Goal: Task Accomplishment & Management: Use online tool/utility

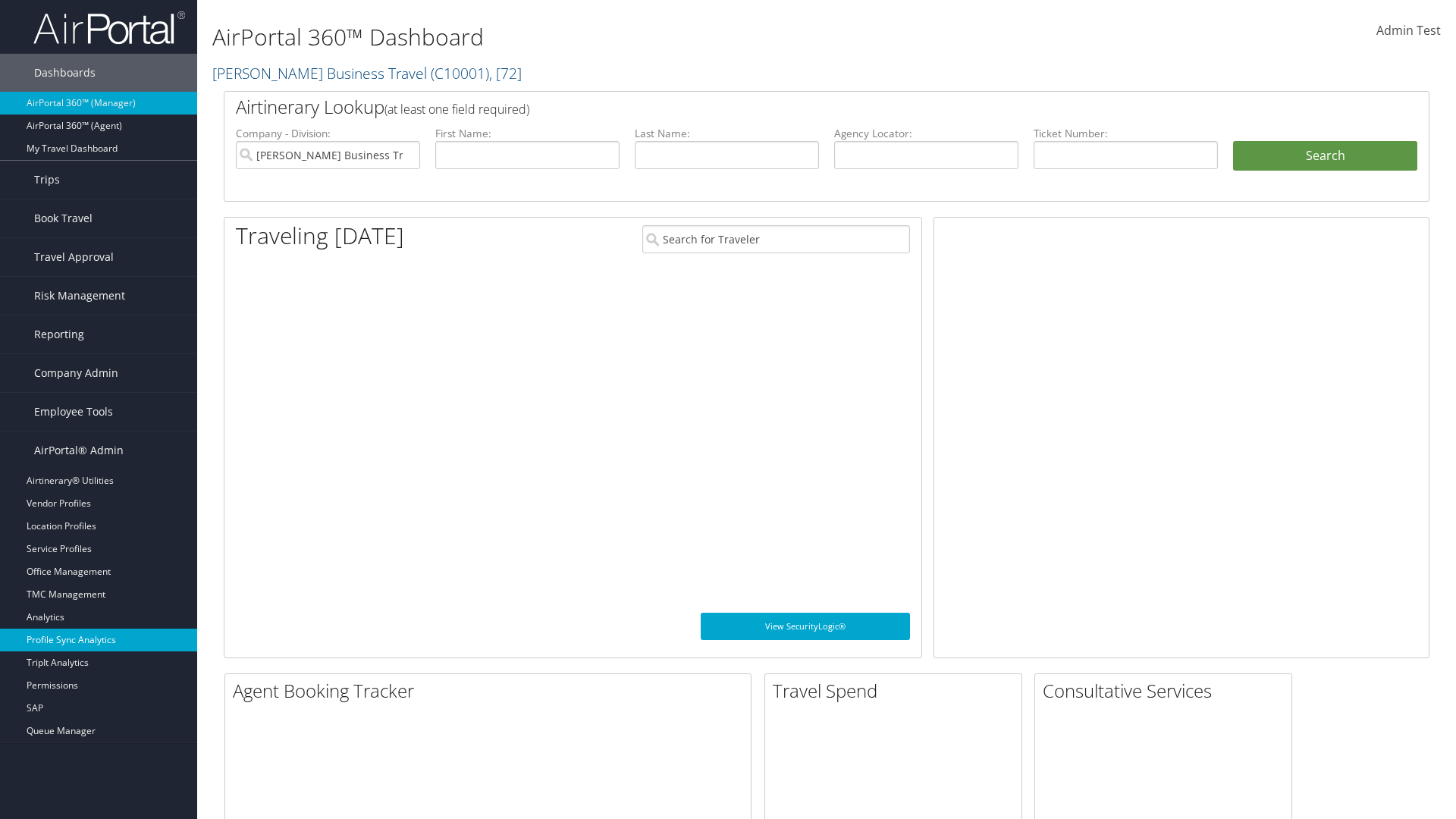
click at [98, 640] on link "Profile Sync Analytics" at bounding box center [98, 640] width 197 height 23
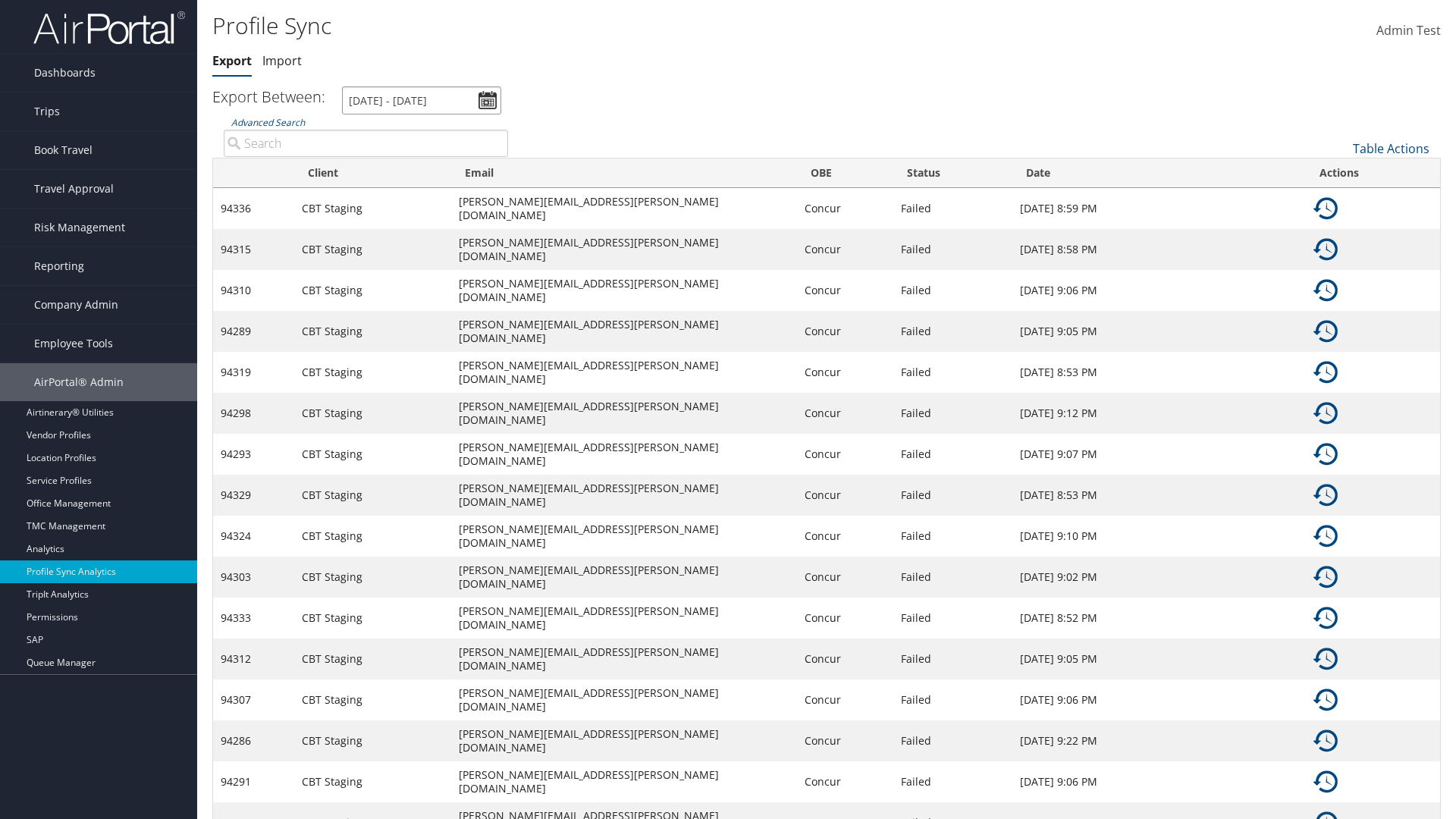
click at [421, 100] on input "[DATE] - [DATE]" at bounding box center [421, 100] width 160 height 28
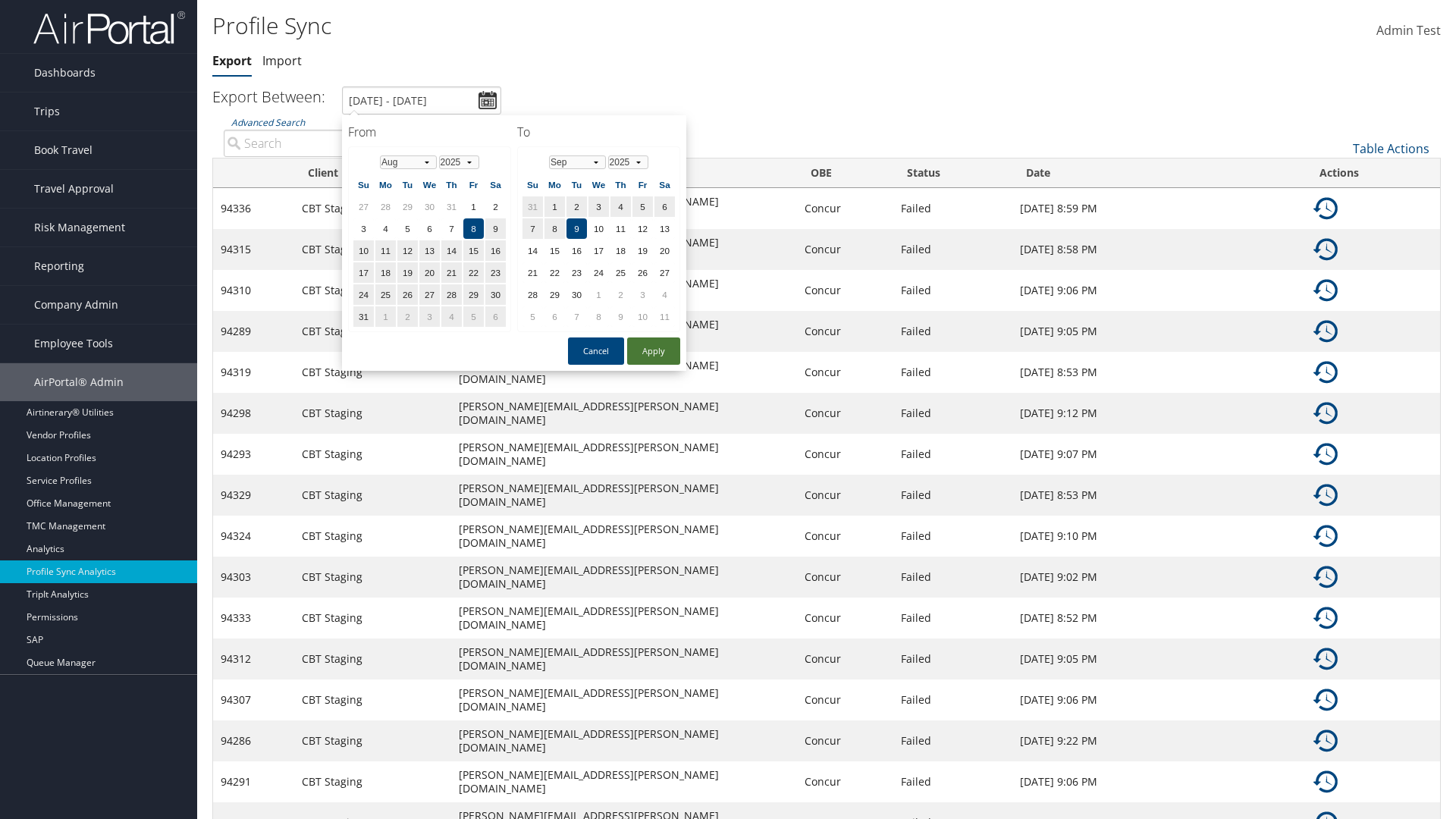
click at [654, 350] on button "Apply" at bounding box center [654, 351] width 53 height 27
type input "1/1/2024 - 3/31/2024"
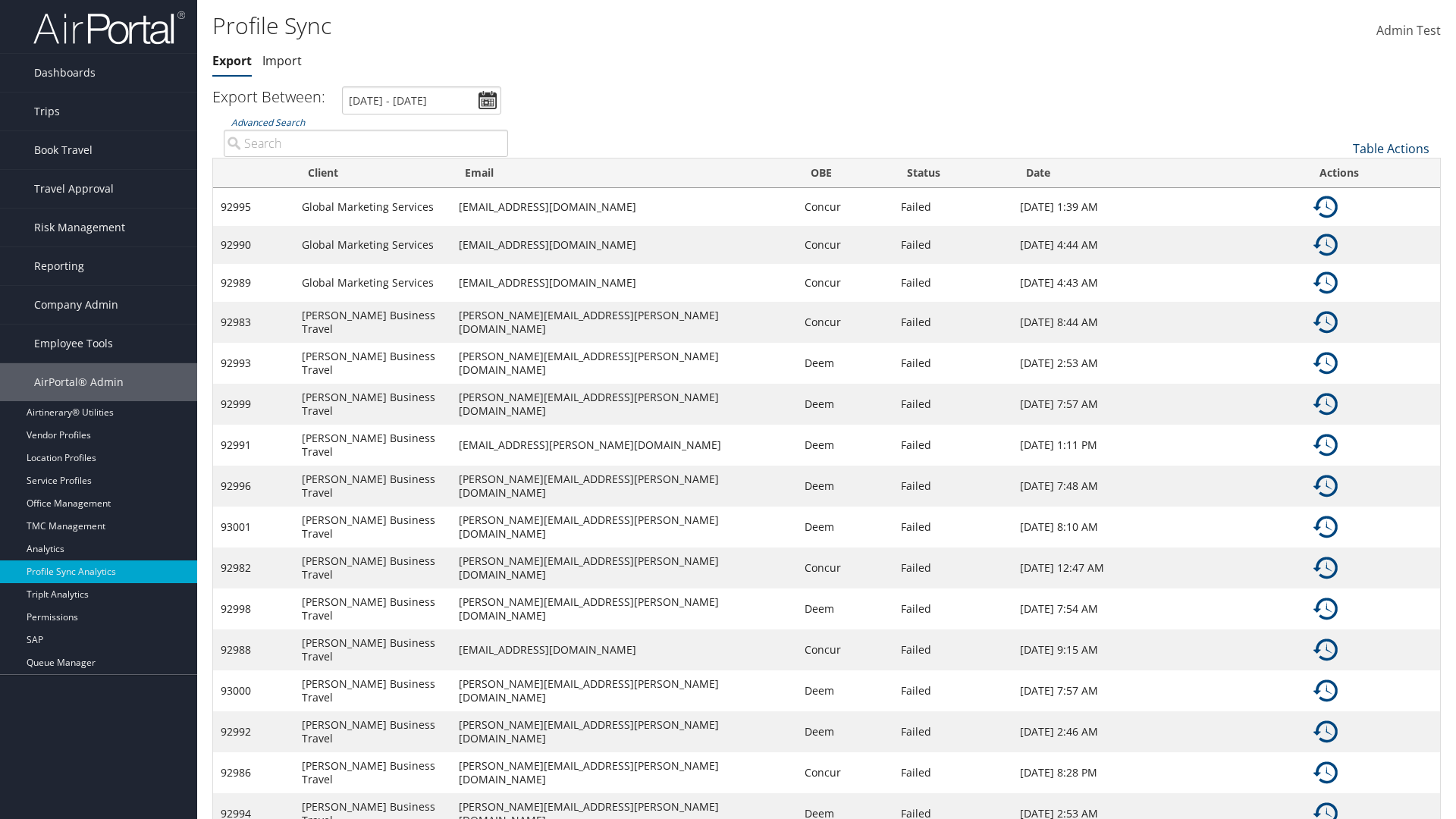
click at [1391, 148] on link "Table Actions" at bounding box center [1391, 149] width 76 height 17
click at [1340, 197] on link "Column Visibility" at bounding box center [1340, 198] width 199 height 26
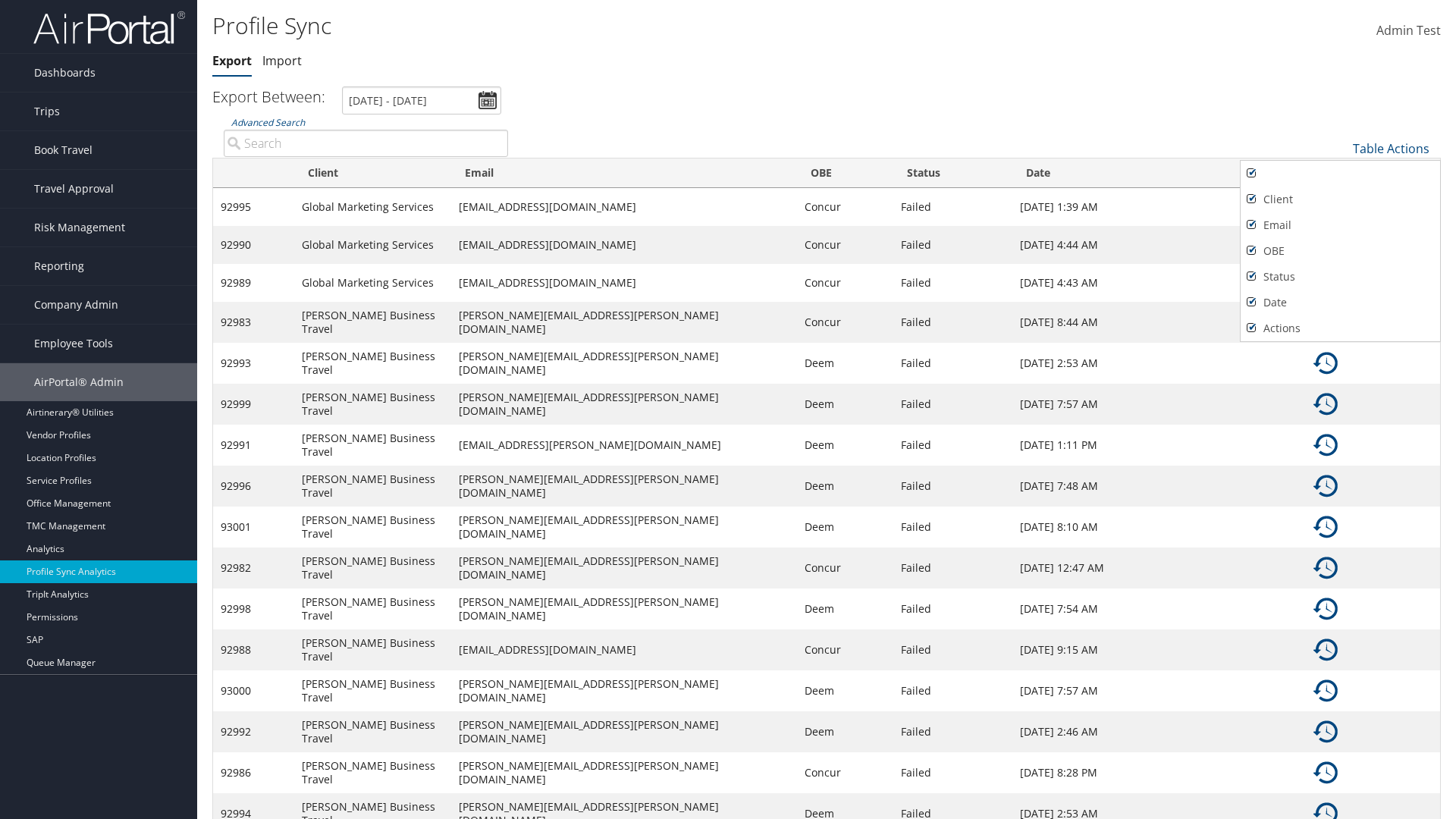
click at [728, 409] on div at bounding box center [728, 409] width 1456 height 819
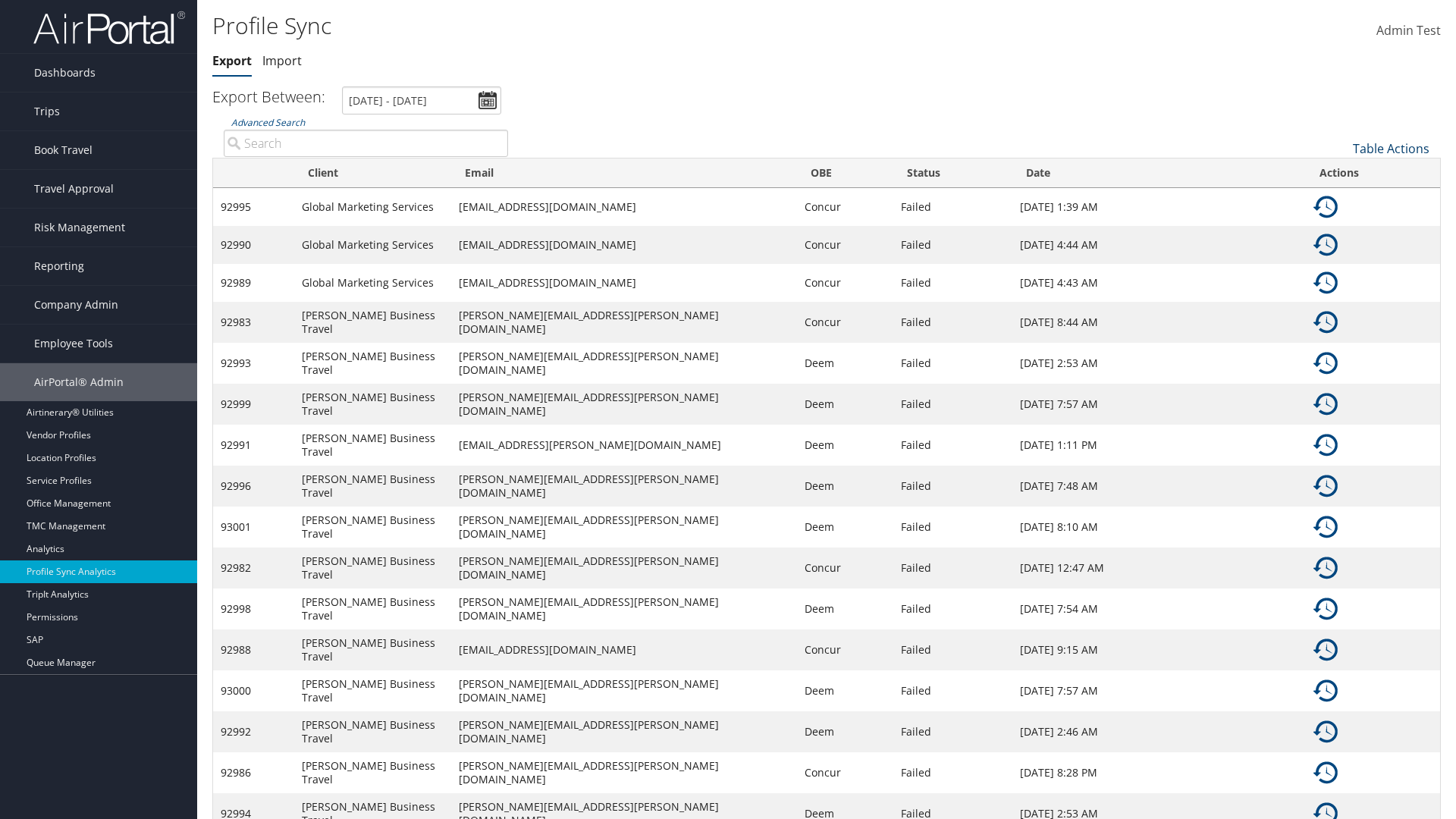
click at [1391, 148] on link "Table Actions" at bounding box center [1391, 149] width 76 height 17
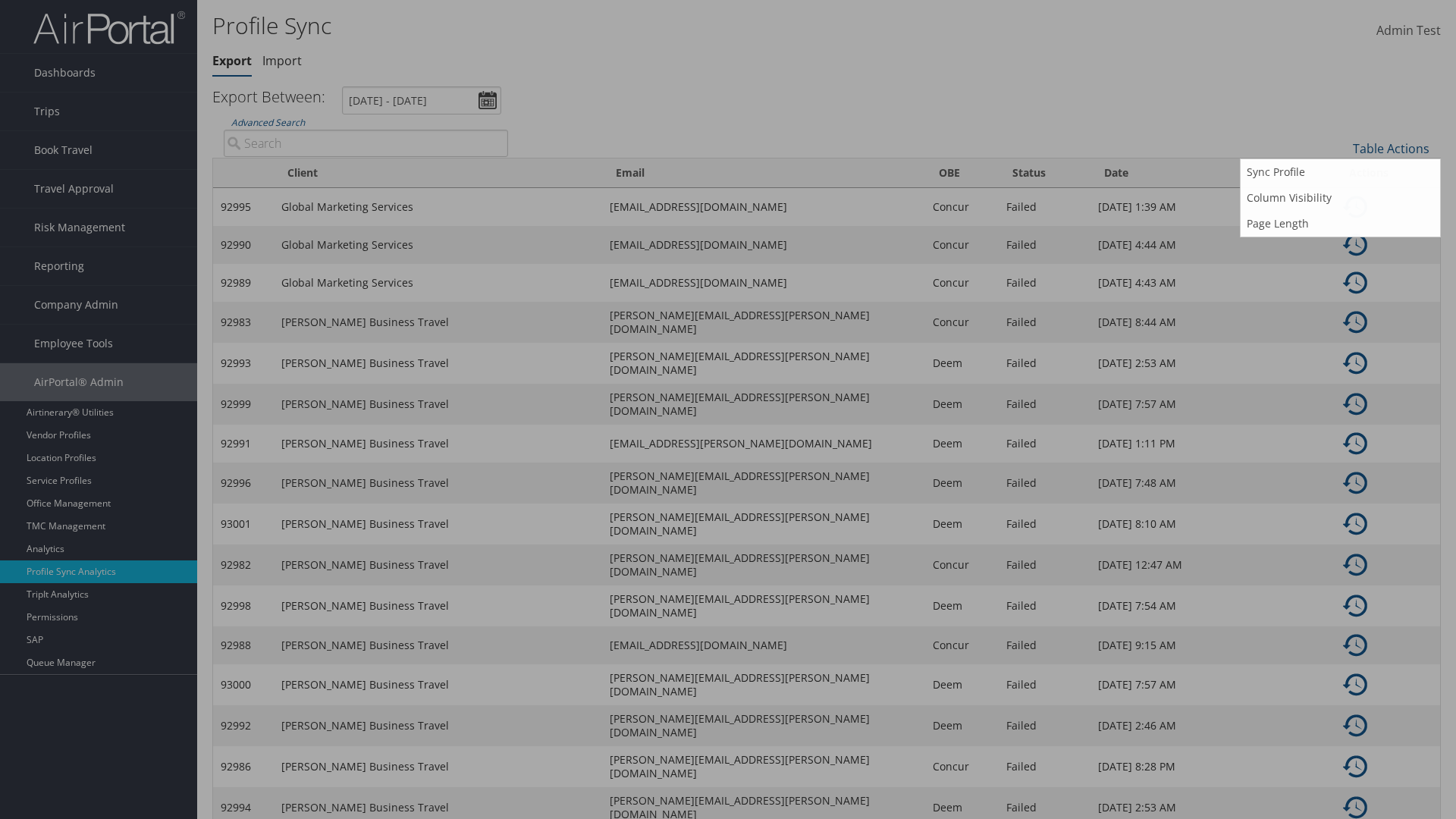
click at [0, 0] on input "User" at bounding box center [0, 0] width 0 height 0
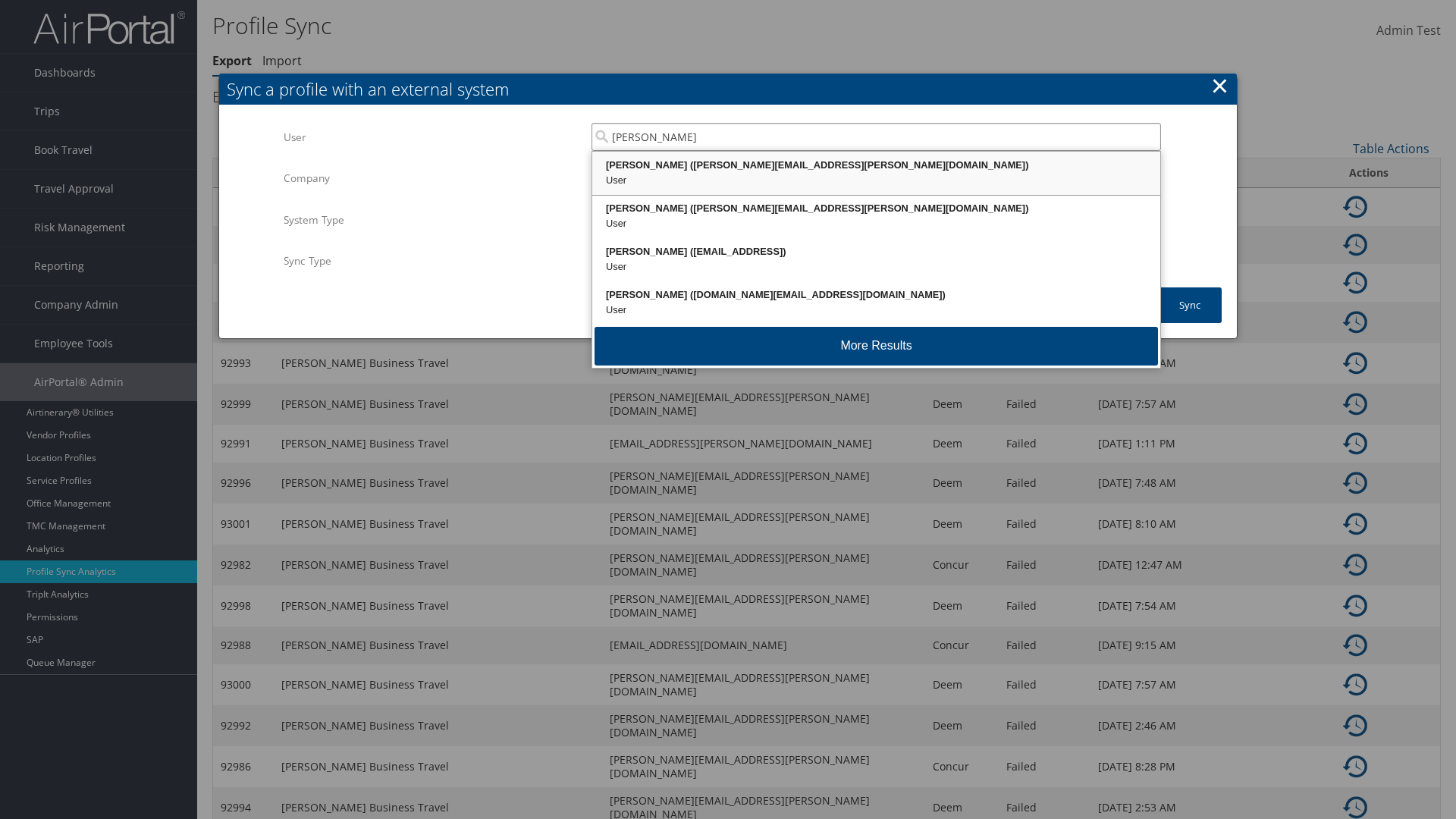
click at [876, 166] on div "Kyle Casazza (kyle.casazza@cbtravel.com)" at bounding box center [877, 166] width 563 height 15
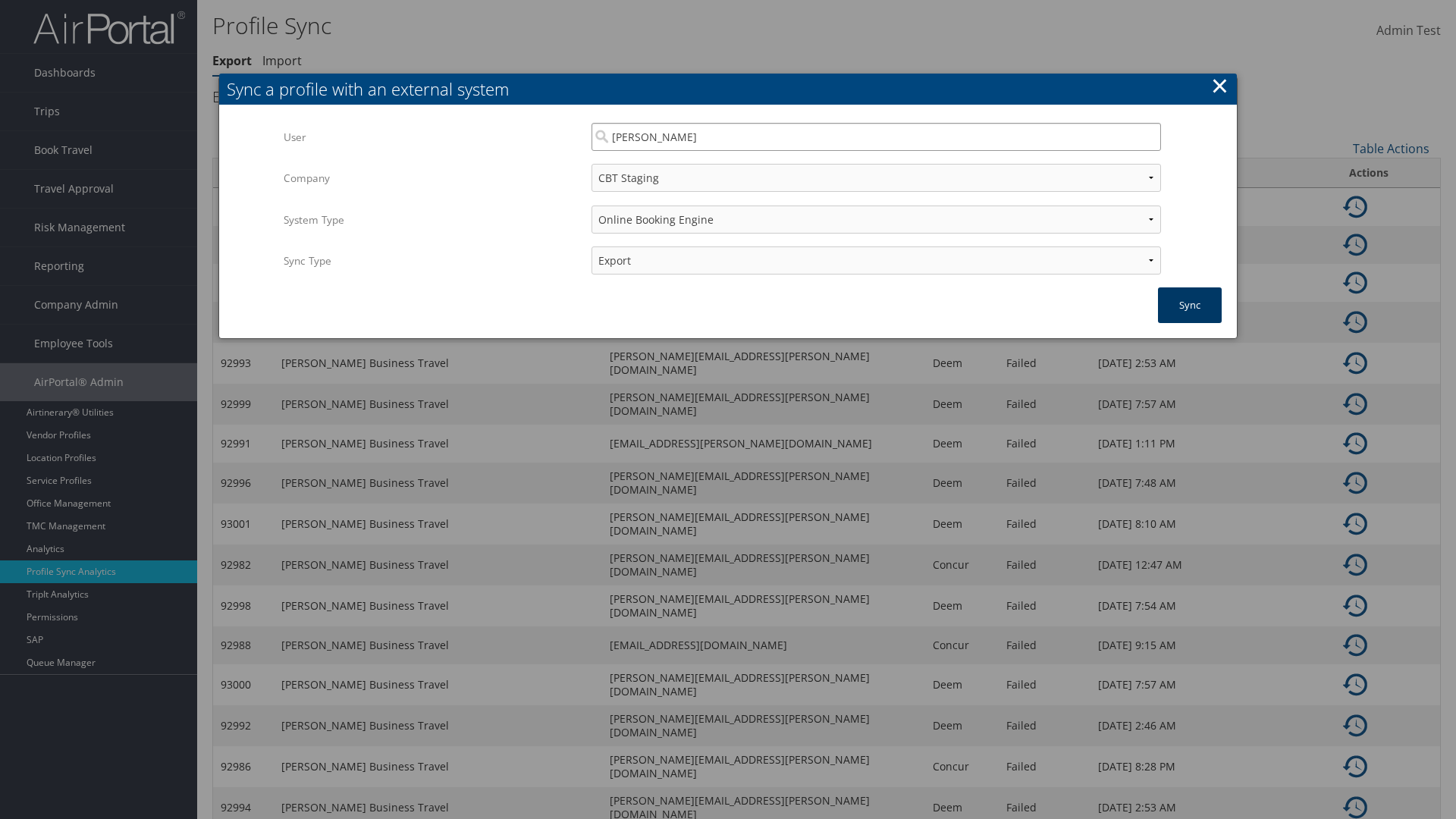
type input "Kyle Casazza"
click at [1190, 305] on button "Sync" at bounding box center [1190, 305] width 63 height 36
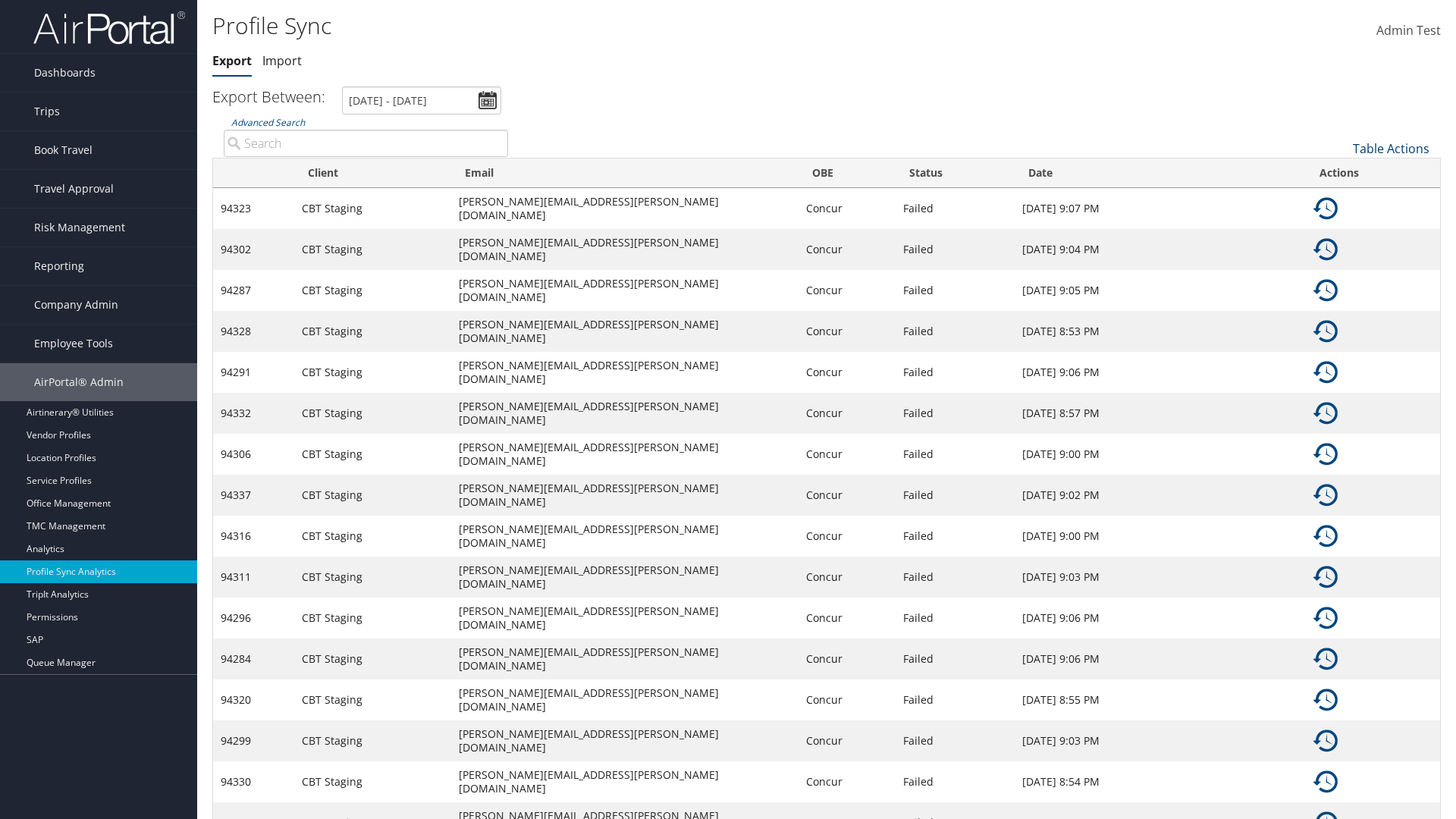
click at [1391, 148] on link "Table Actions" at bounding box center [1391, 149] width 76 height 17
click at [1340, 223] on link "Page Length" at bounding box center [1340, 224] width 199 height 26
click at [1340, 198] on link "25" at bounding box center [1340, 199] width 199 height 26
click at [1391, 148] on link "Table Actions" at bounding box center [1391, 149] width 76 height 17
click at [1340, 223] on link "Page Length" at bounding box center [1340, 224] width 199 height 26
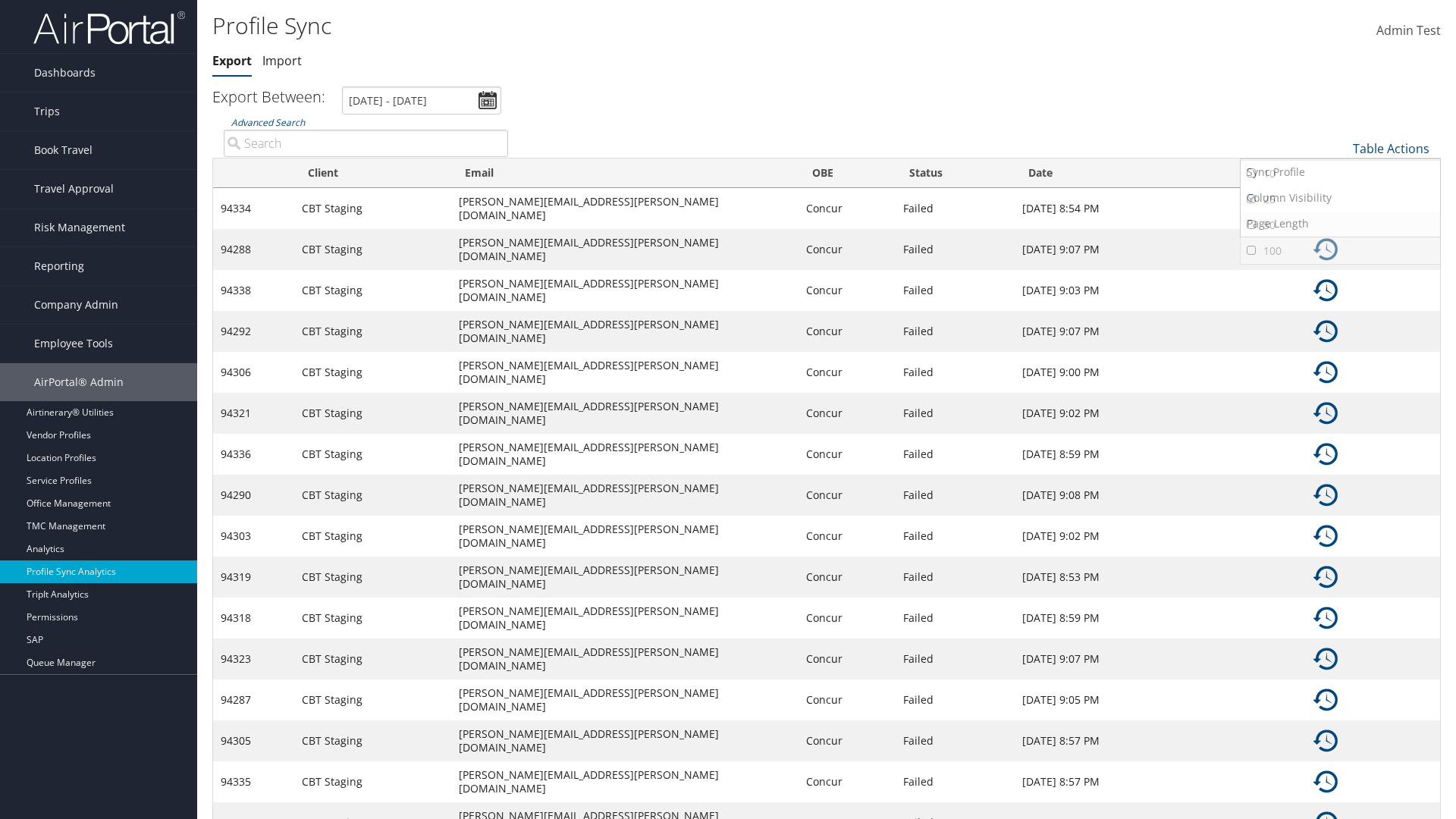
click at [1340, 224] on link "50" at bounding box center [1340, 225] width 199 height 26
click at [1391, 148] on link "Table Actions" at bounding box center [1391, 149] width 76 height 17
click at [1340, 223] on link "Page Length" at bounding box center [1340, 224] width 199 height 26
click at [1391, 148] on link "Table Actions" at bounding box center [1391, 149] width 76 height 17
click at [1340, 197] on link "Column Visibility" at bounding box center [1340, 198] width 199 height 26
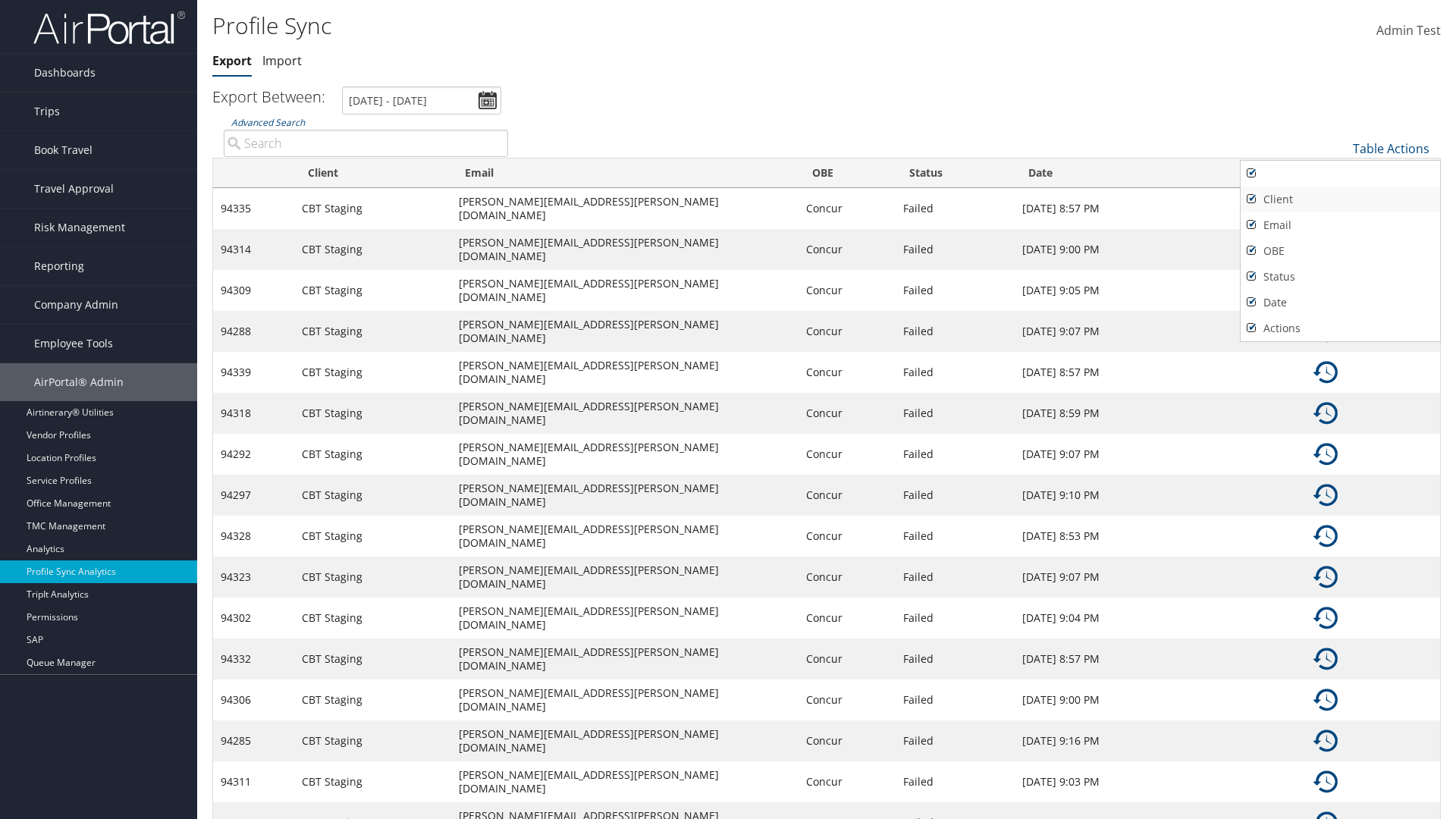
click at [1340, 198] on link "Client" at bounding box center [1340, 199] width 199 height 26
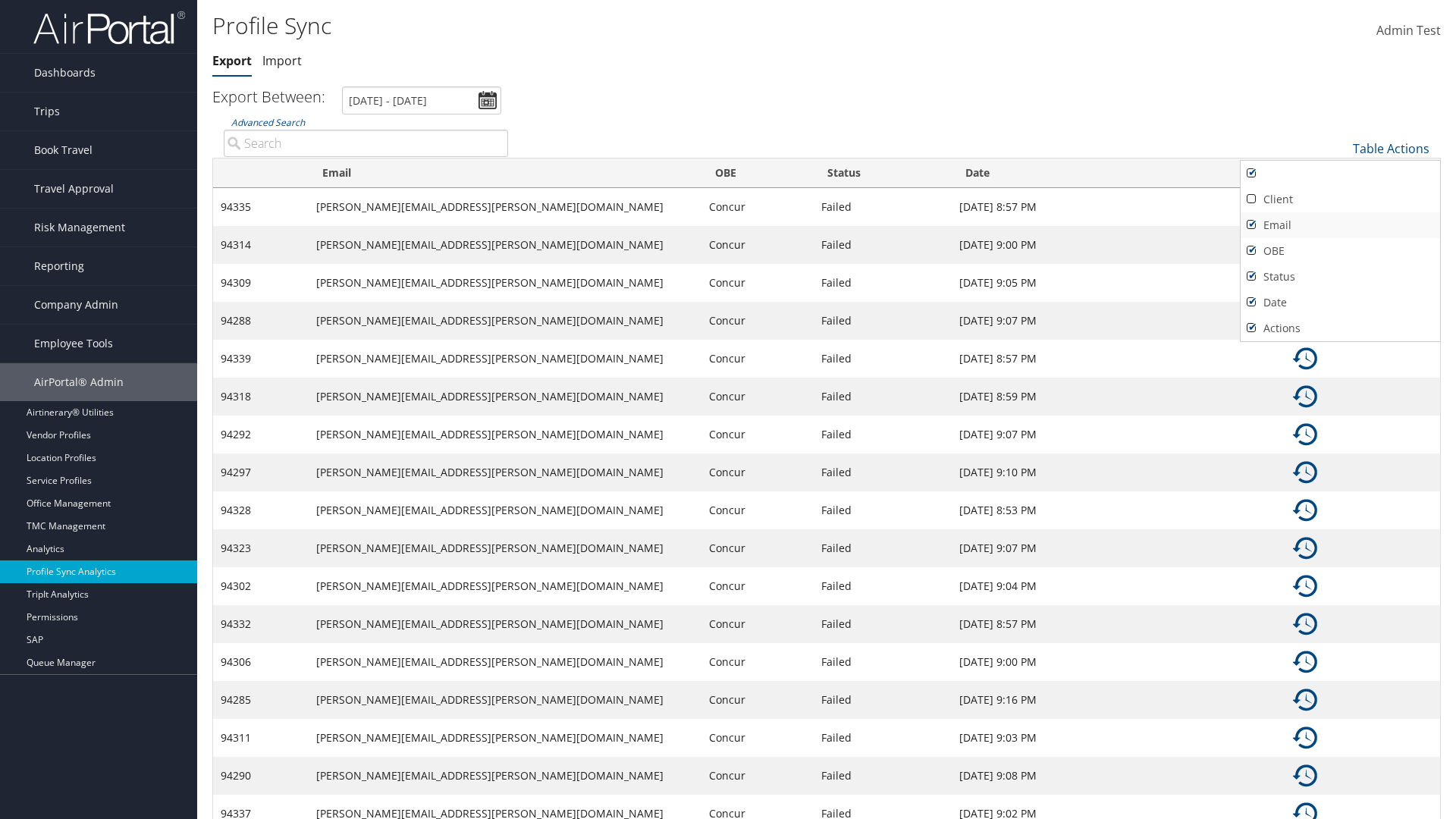
click at [1340, 224] on link "Email" at bounding box center [1340, 225] width 199 height 26
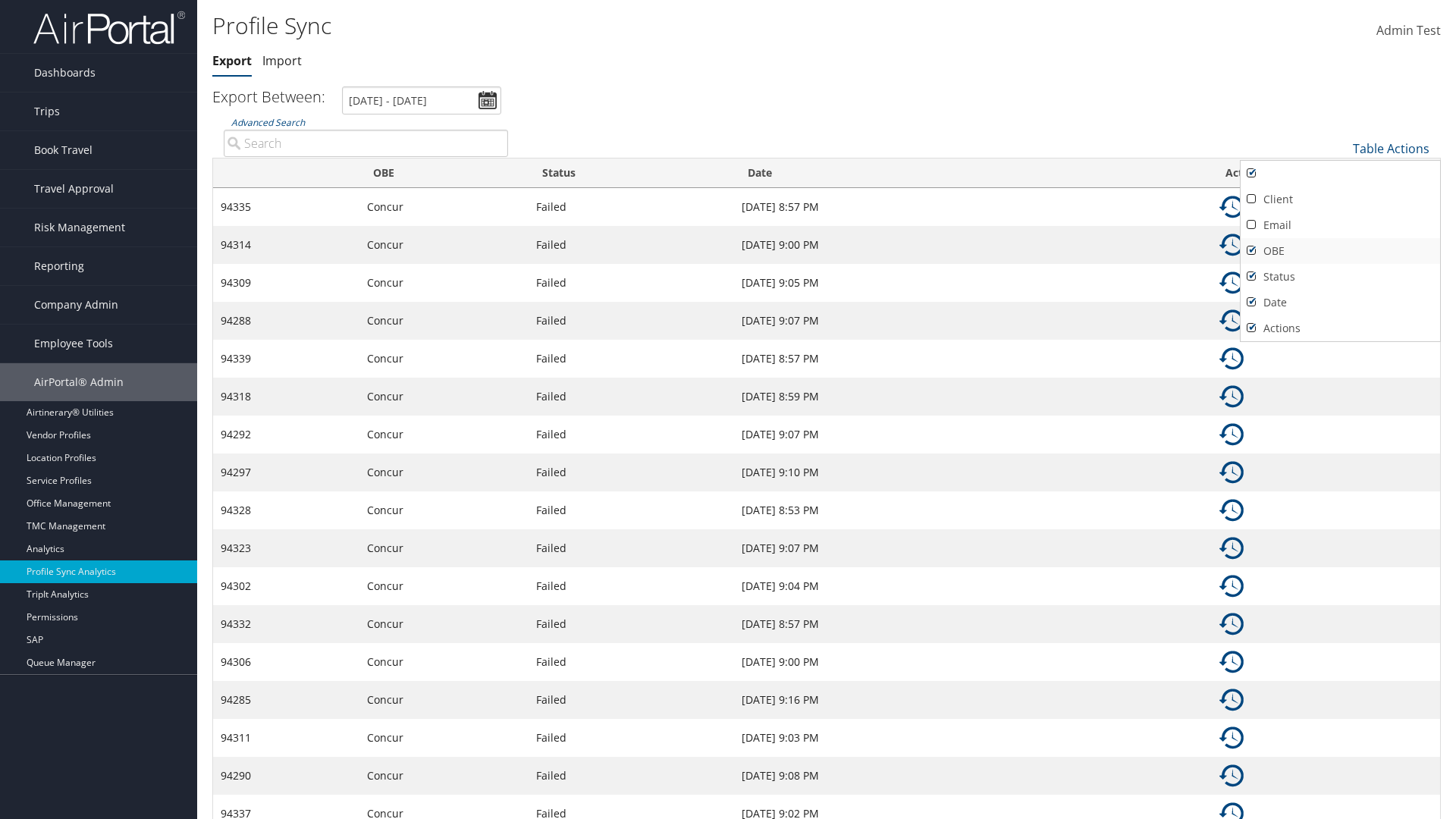
click at [1340, 250] on link "OBE" at bounding box center [1340, 251] width 199 height 26
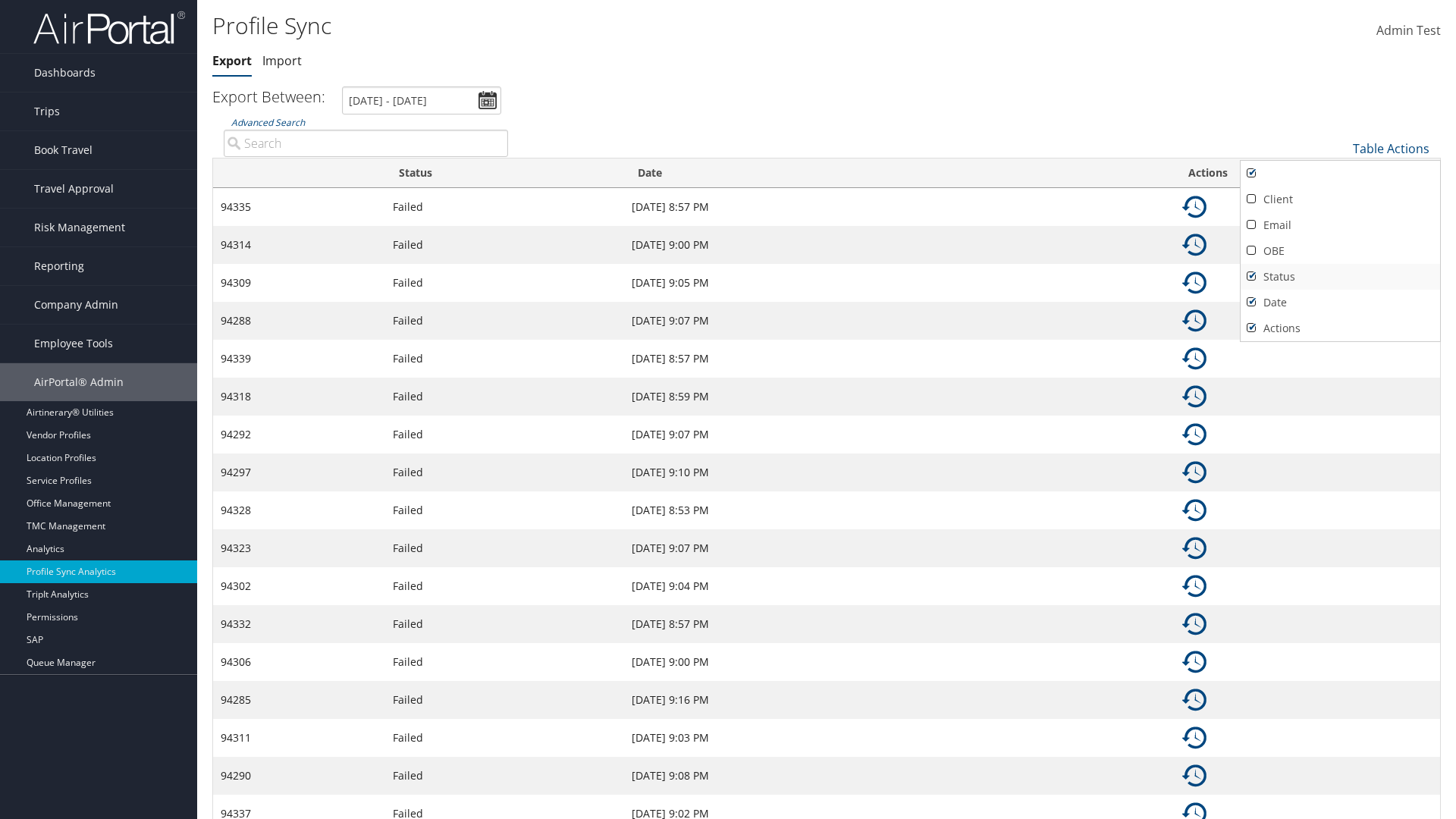
click at [1340, 276] on link "Status" at bounding box center [1340, 277] width 199 height 26
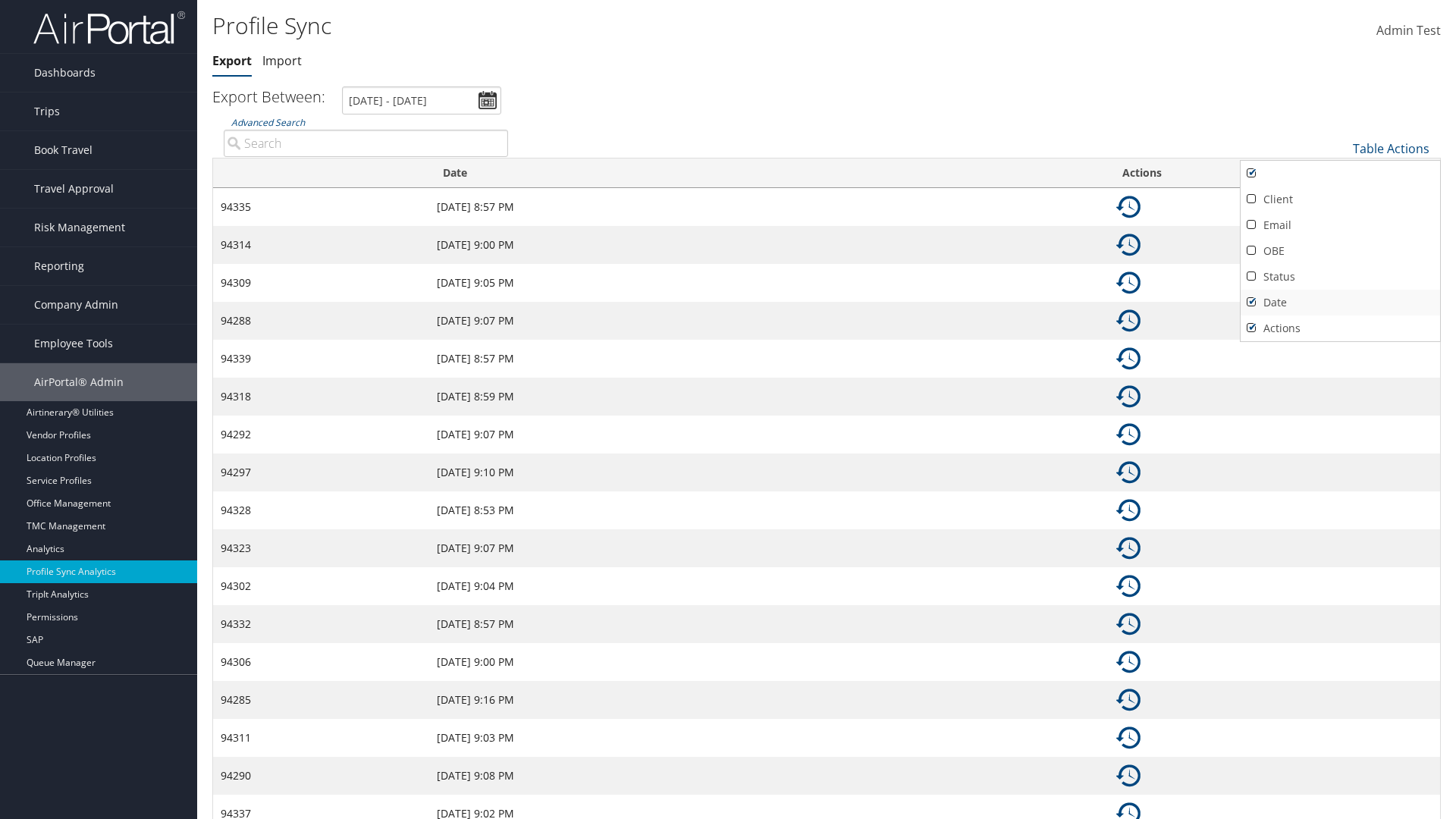
click at [1340, 301] on link "Date" at bounding box center [1340, 302] width 199 height 26
